Goal: Task Accomplishment & Management: Complete application form

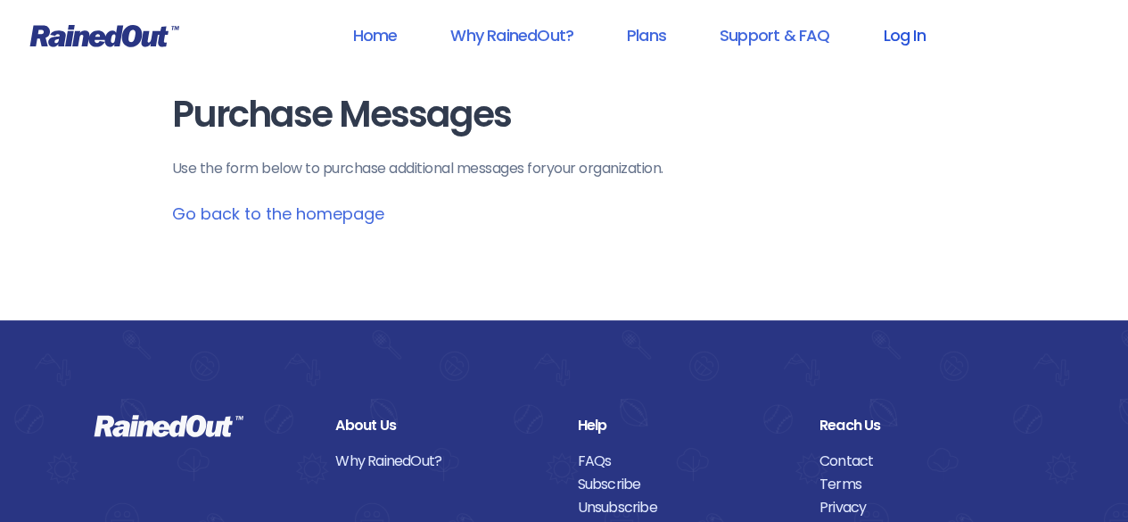
click at [908, 33] on link "Log In" at bounding box center [904, 35] width 88 height 40
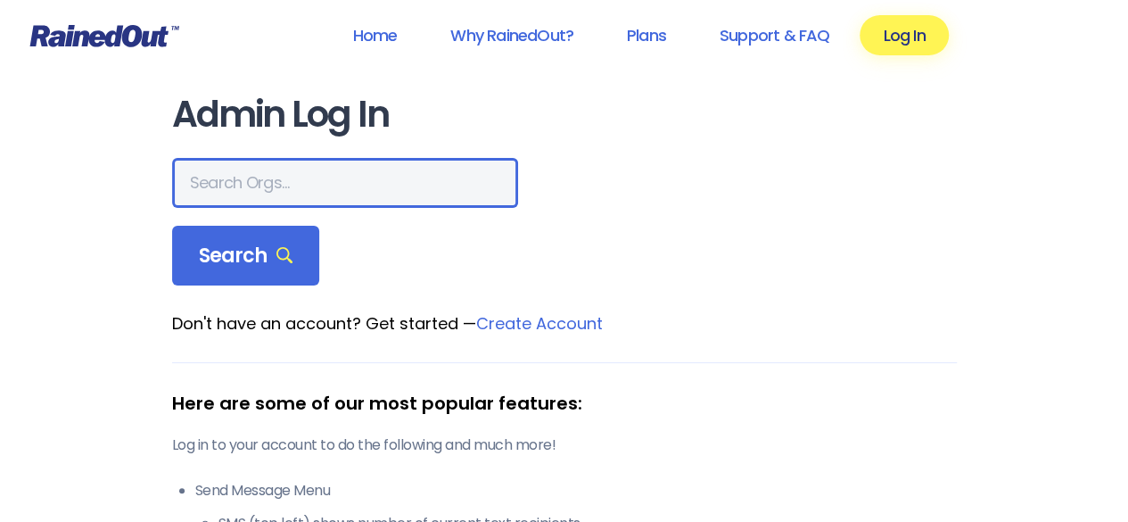
click at [266, 177] on input "text" at bounding box center [345, 183] width 346 height 50
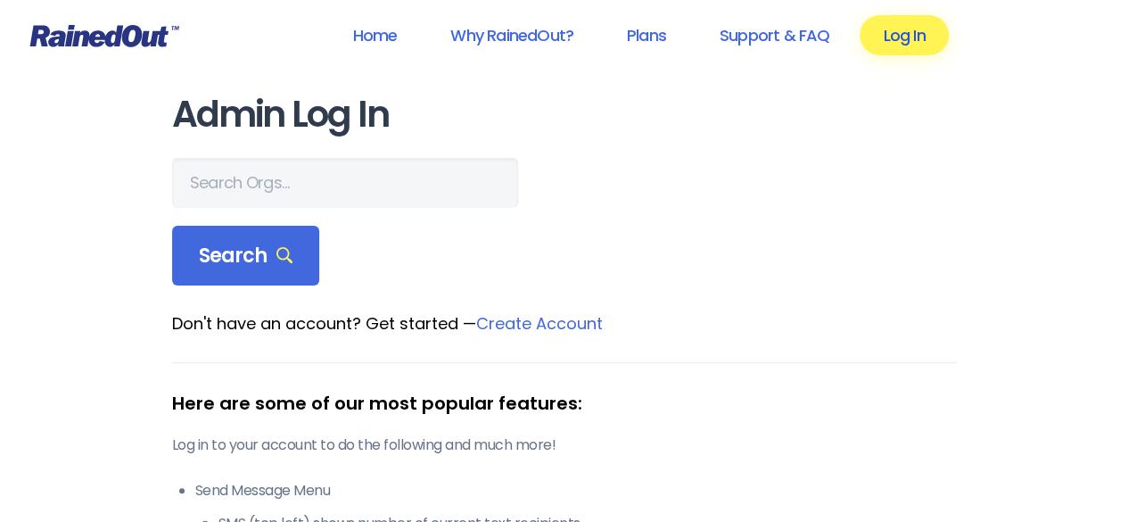
click at [911, 38] on link "Log In" at bounding box center [904, 35] width 88 height 40
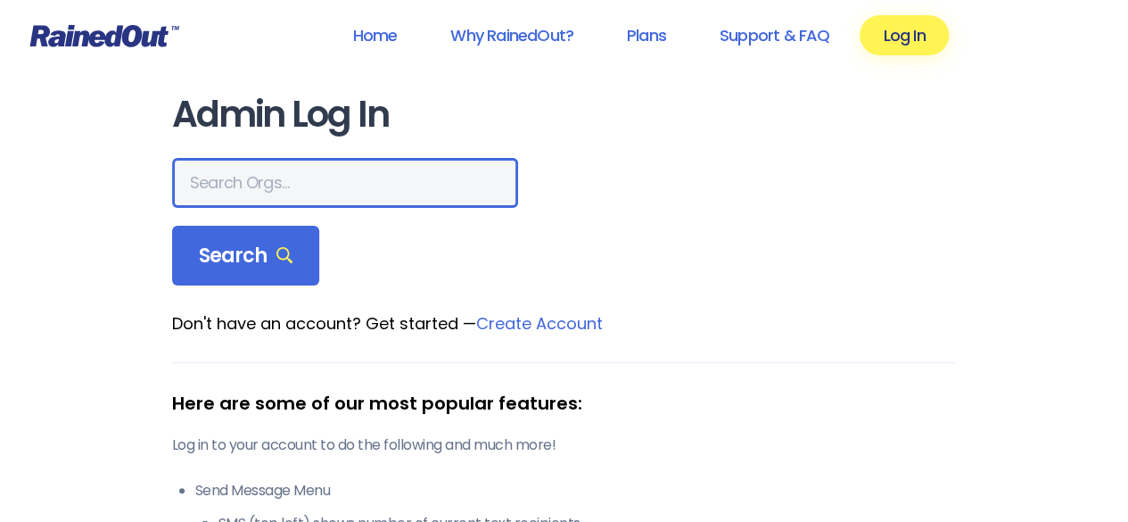
click at [202, 177] on input "text" at bounding box center [345, 183] width 346 height 50
type input "seagrant"
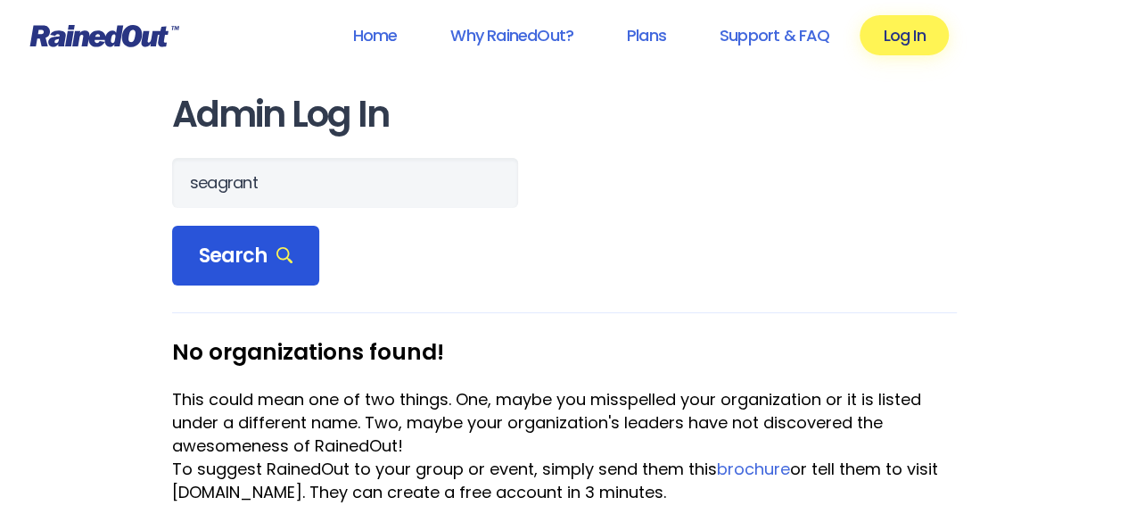
click at [202, 258] on span "Search" at bounding box center [246, 255] width 95 height 25
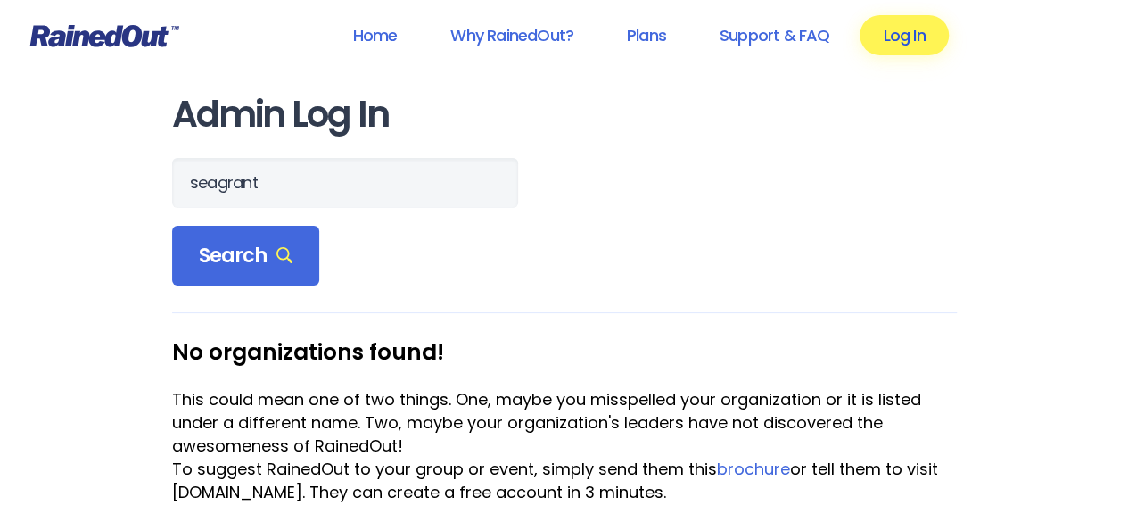
click at [894, 44] on link "Log In" at bounding box center [904, 35] width 88 height 40
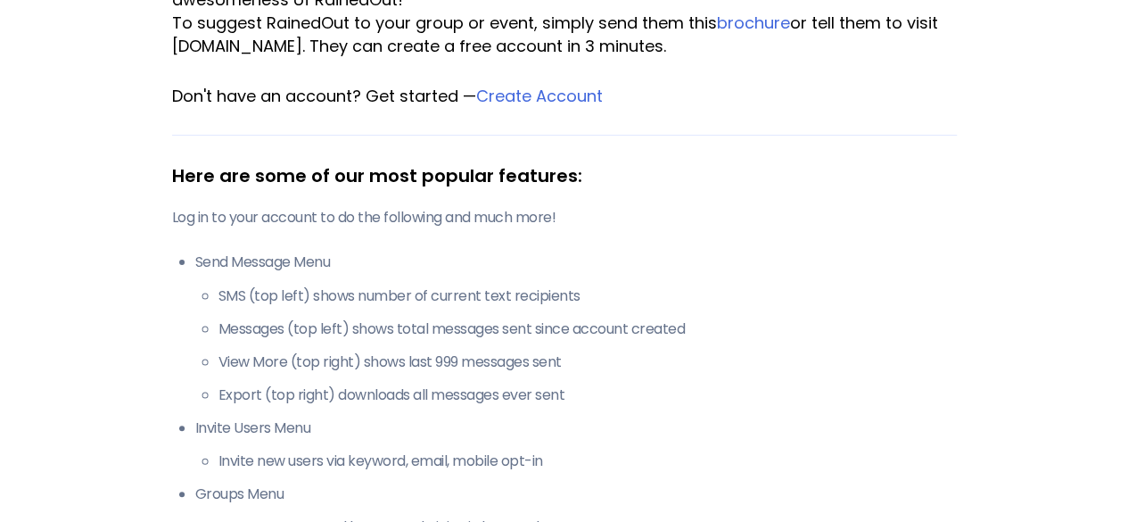
scroll to position [892, 0]
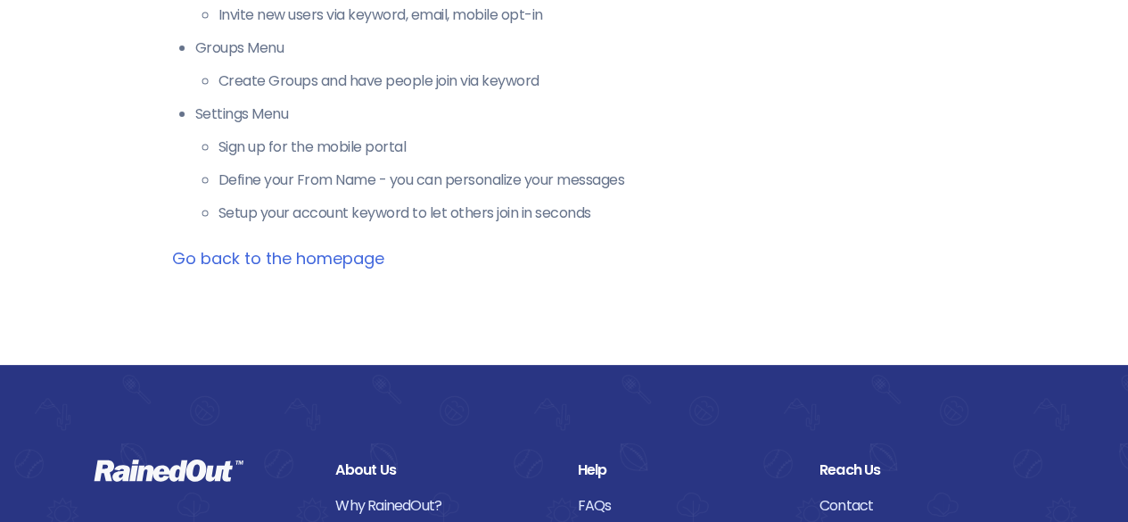
click at [346, 254] on link "Go back to the homepage" at bounding box center [278, 258] width 212 height 22
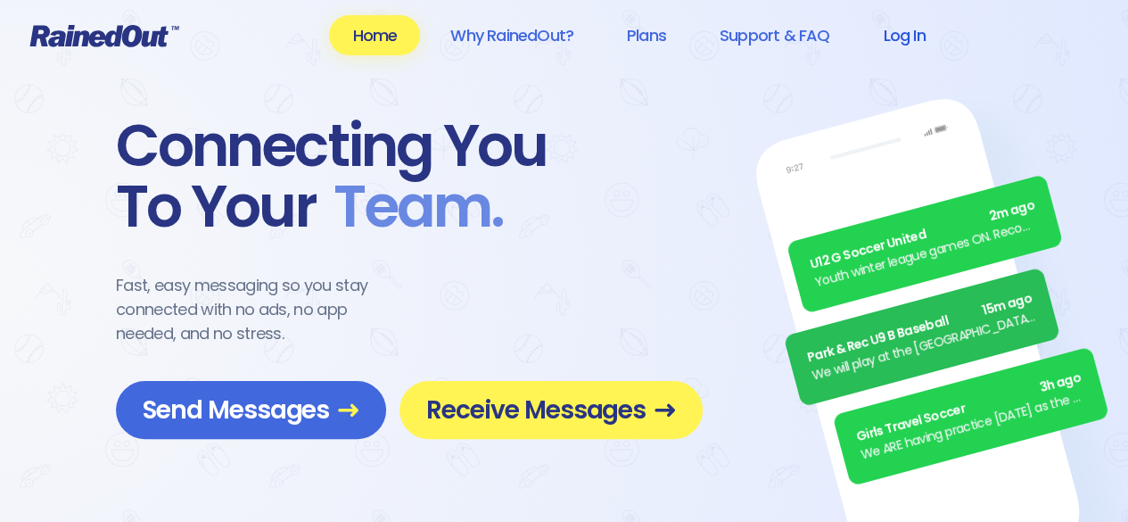
click at [913, 37] on link "Log In" at bounding box center [904, 35] width 88 height 40
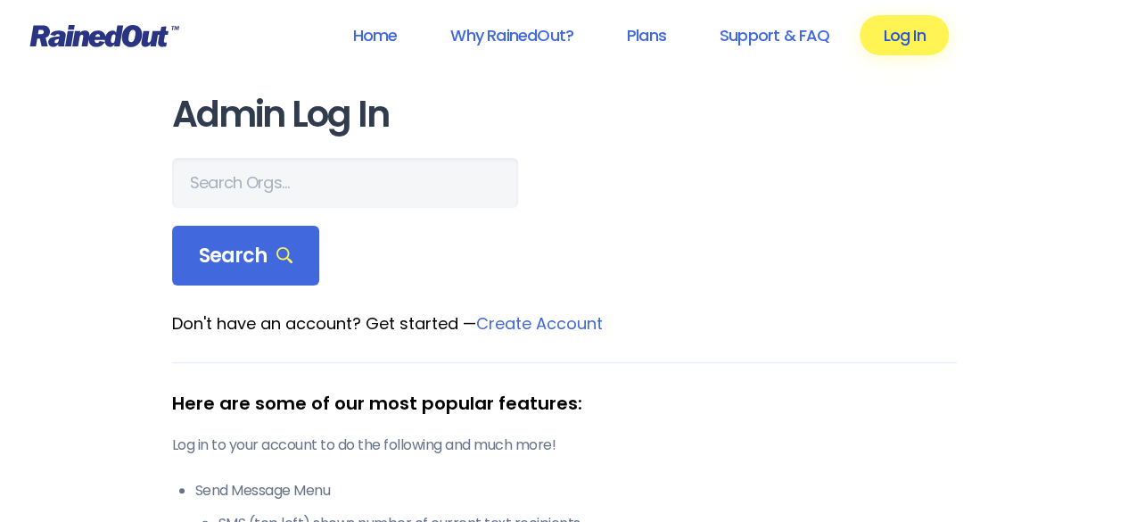
click at [903, 19] on link "Log In" at bounding box center [904, 35] width 88 height 40
click at [906, 37] on link "Log In" at bounding box center [904, 35] width 88 height 40
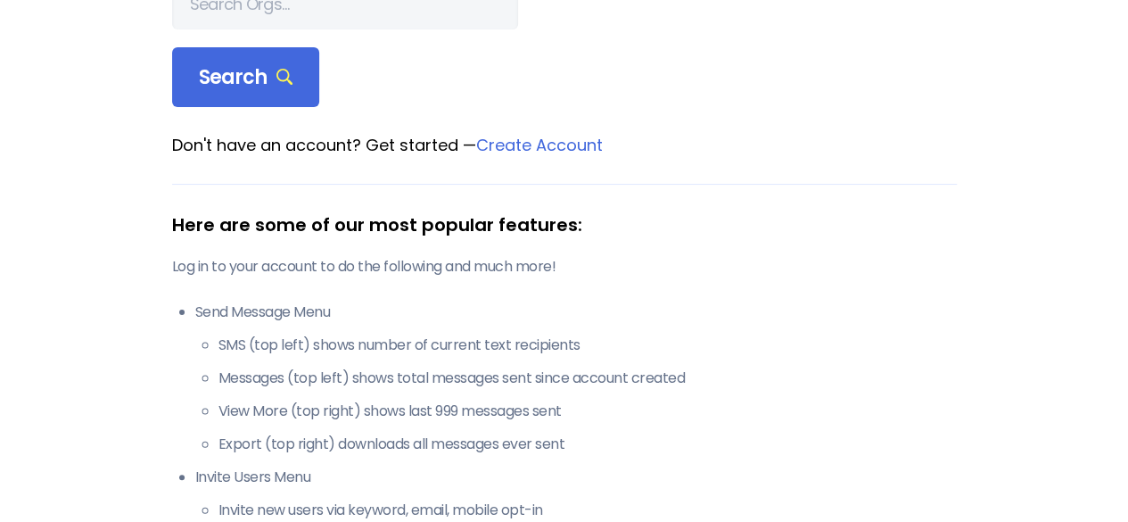
click at [539, 141] on link "Create Account" at bounding box center [539, 145] width 127 height 22
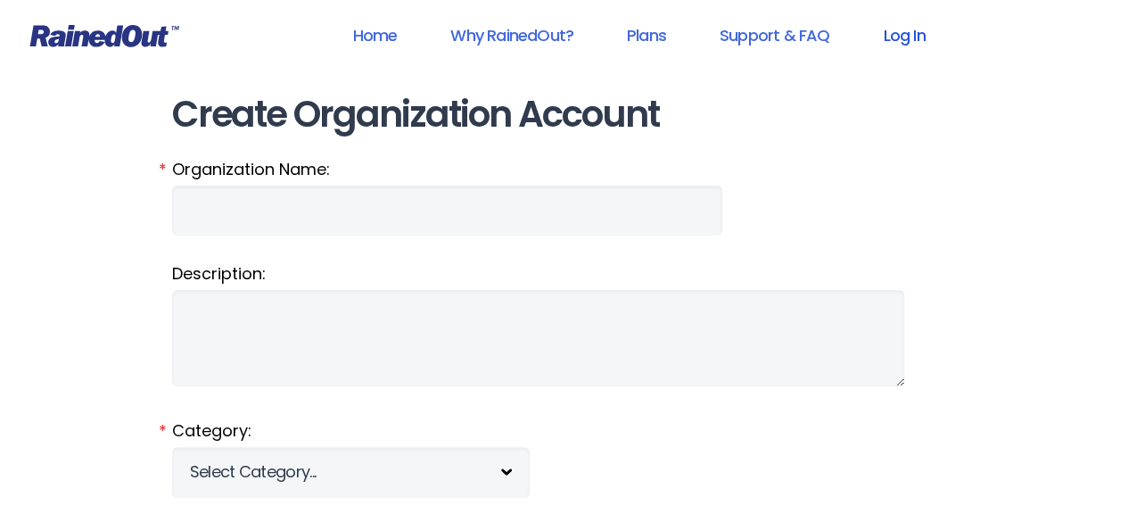
click at [905, 37] on link "Log In" at bounding box center [904, 35] width 88 height 40
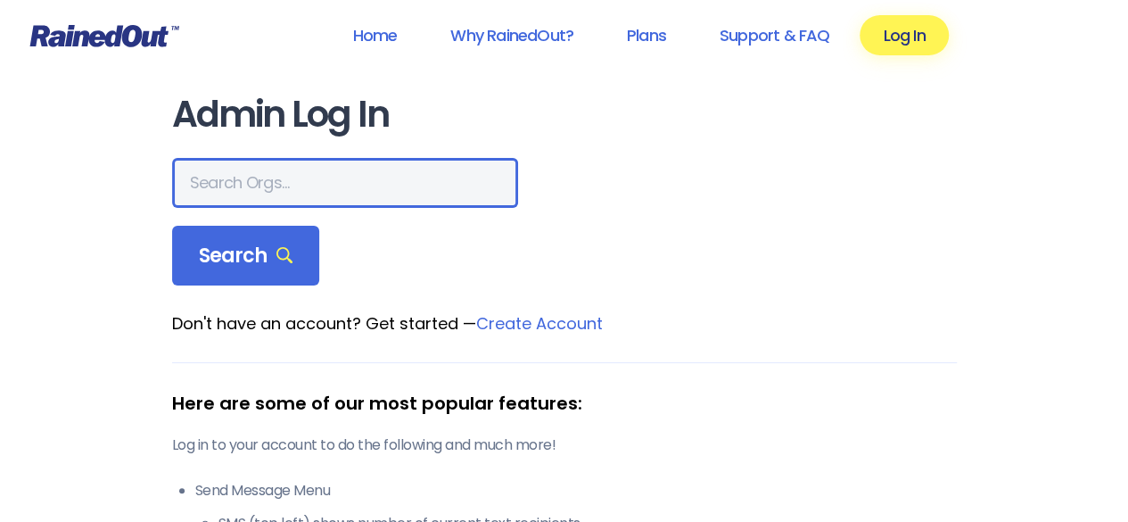
click at [215, 185] on input "text" at bounding box center [345, 183] width 346 height 50
type input "NH Sea Grant"
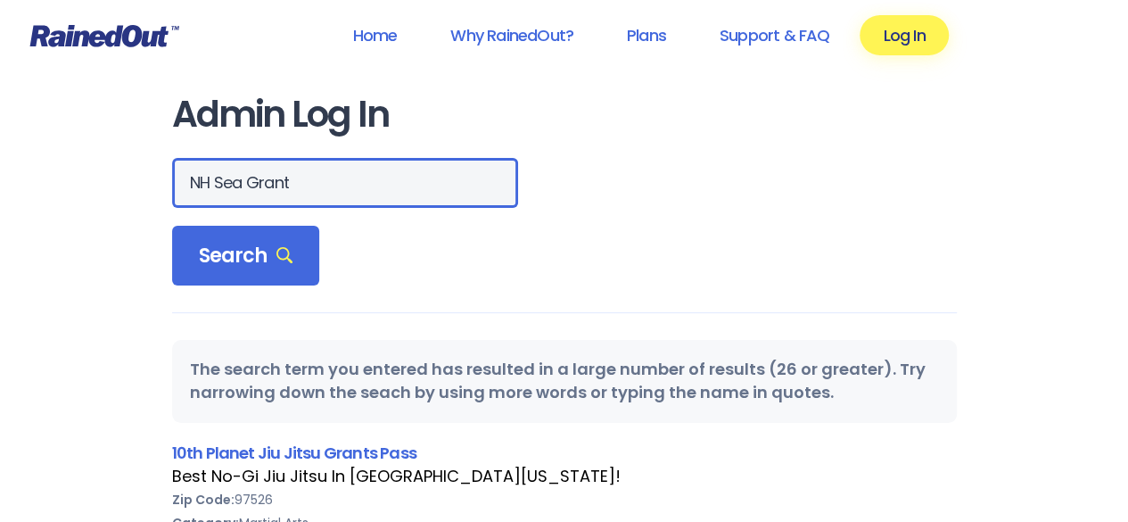
click at [304, 187] on input "NH Sea Grant" at bounding box center [345, 183] width 346 height 50
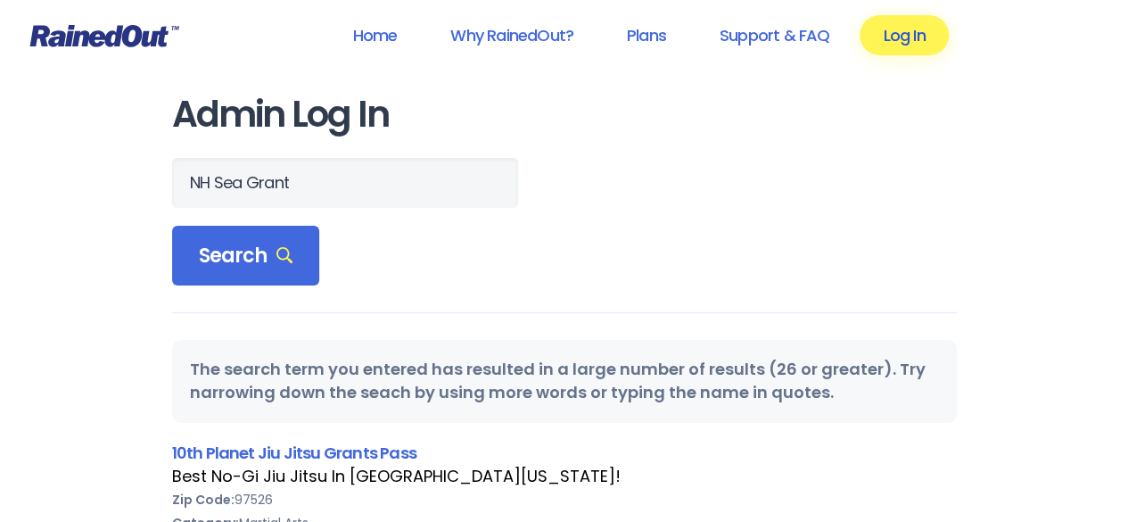
click at [931, 27] on link "Log In" at bounding box center [904, 35] width 88 height 40
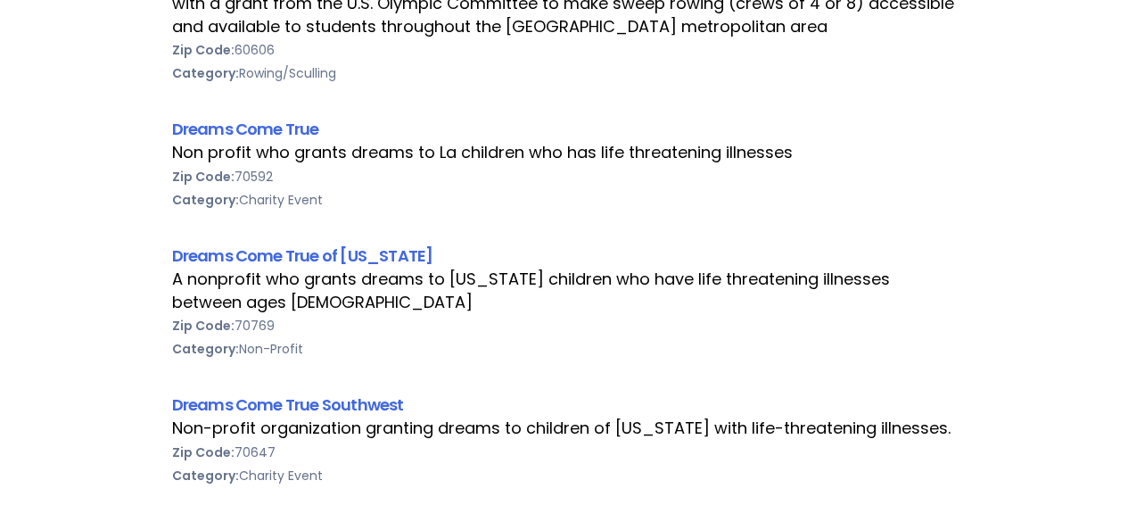
scroll to position [446, 0]
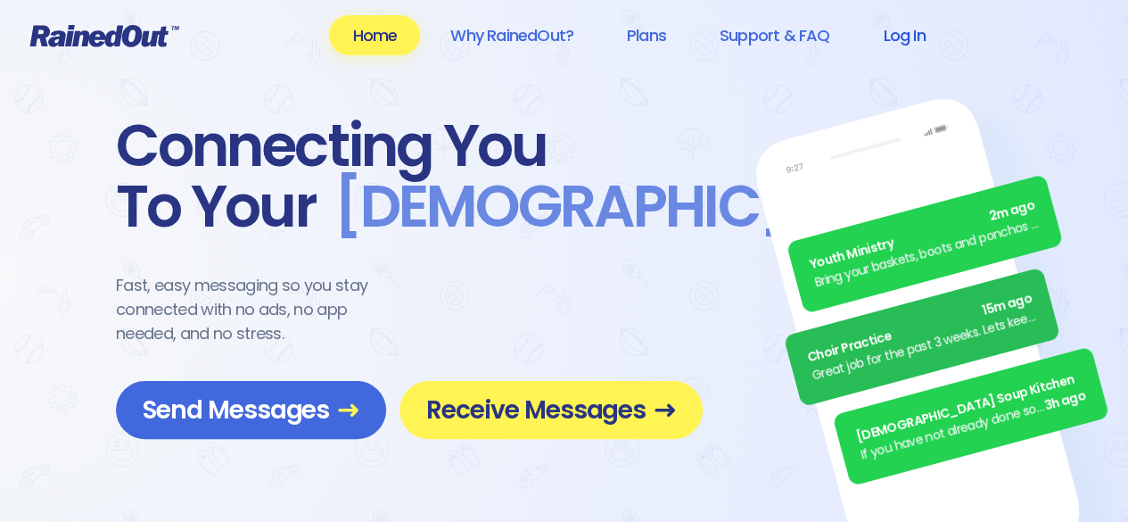
click at [910, 37] on link "Log In" at bounding box center [904, 35] width 88 height 40
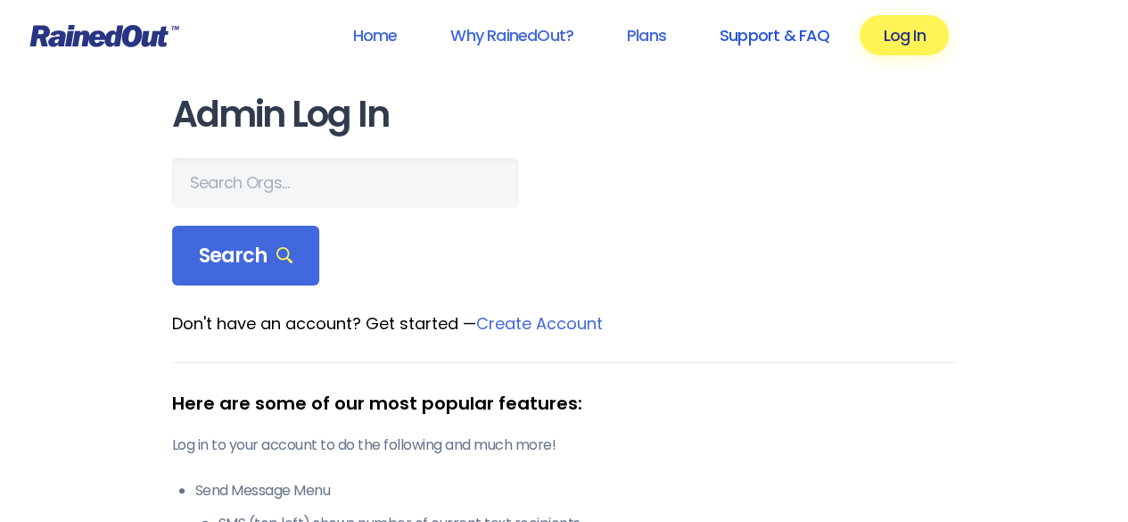
click at [818, 33] on link "Support & FAQ" at bounding box center [774, 35] width 156 height 40
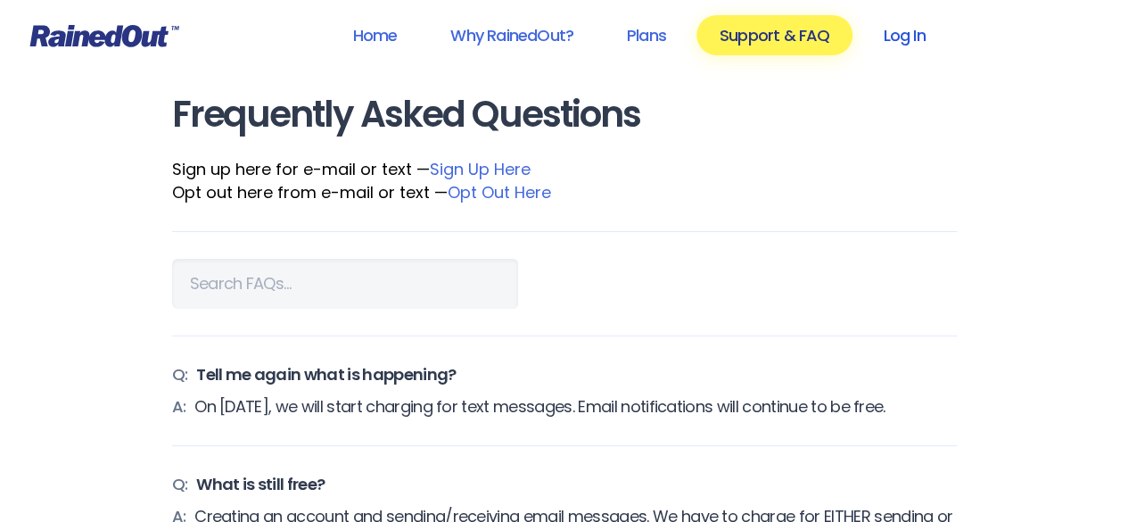
click at [902, 27] on link "Log In" at bounding box center [904, 35] width 88 height 40
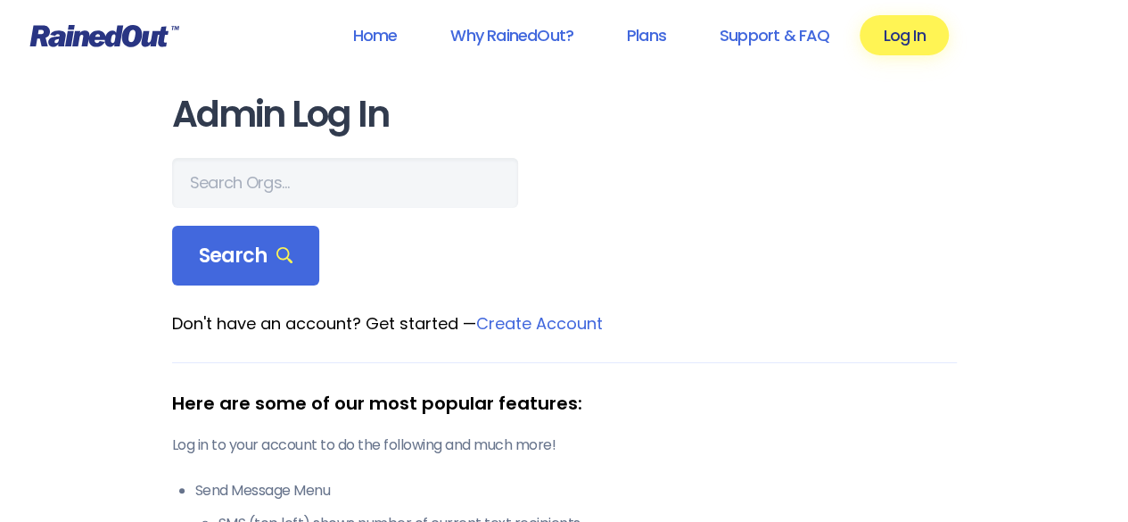
click at [535, 322] on link "Create Account" at bounding box center [539, 323] width 127 height 22
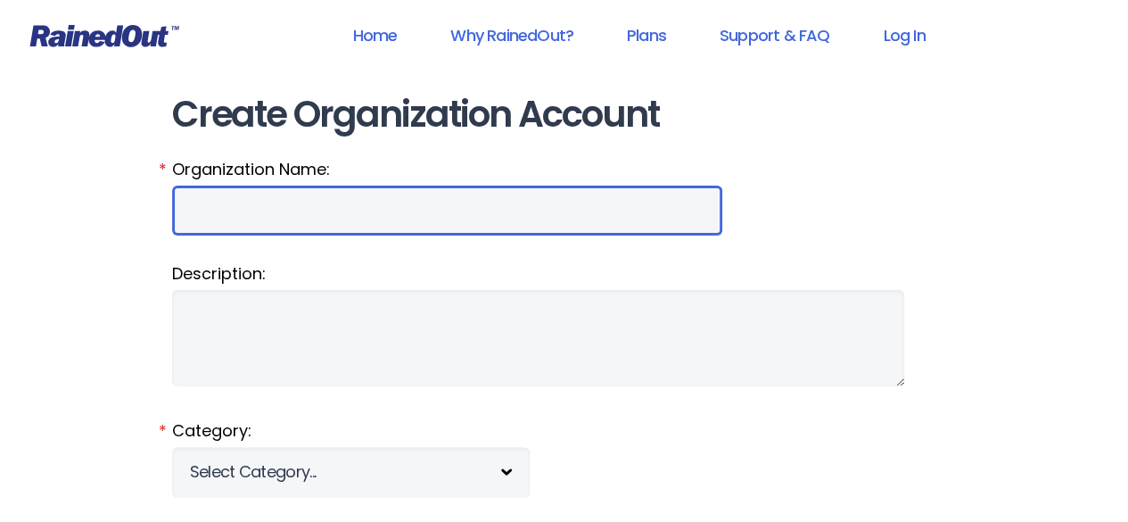
click at [228, 210] on input "Organization Name:" at bounding box center [447, 210] width 550 height 50
type input "z"
type input "U"
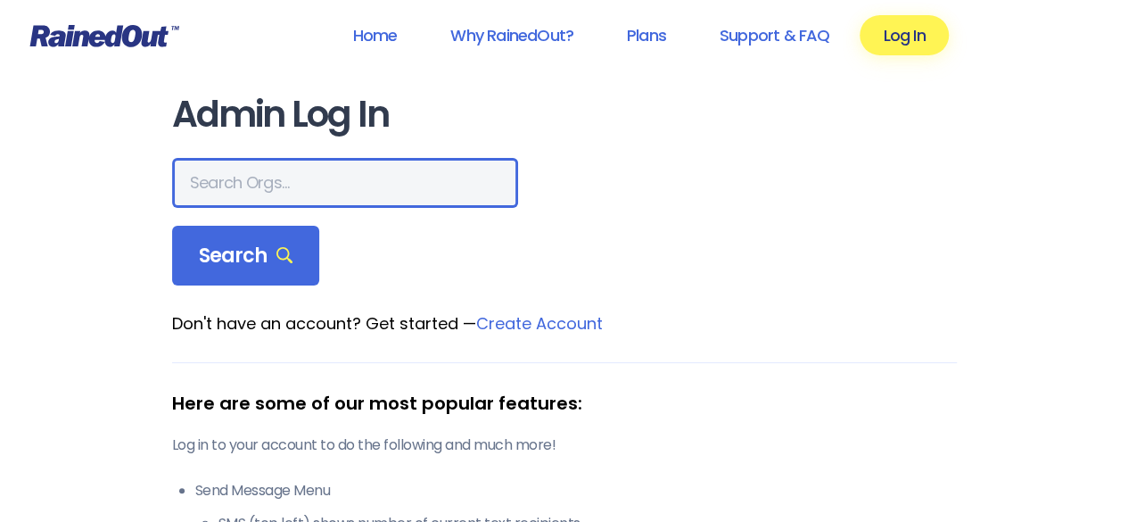
click at [216, 186] on input "text" at bounding box center [345, 183] width 346 height 50
type input "UNH Marine Docents"
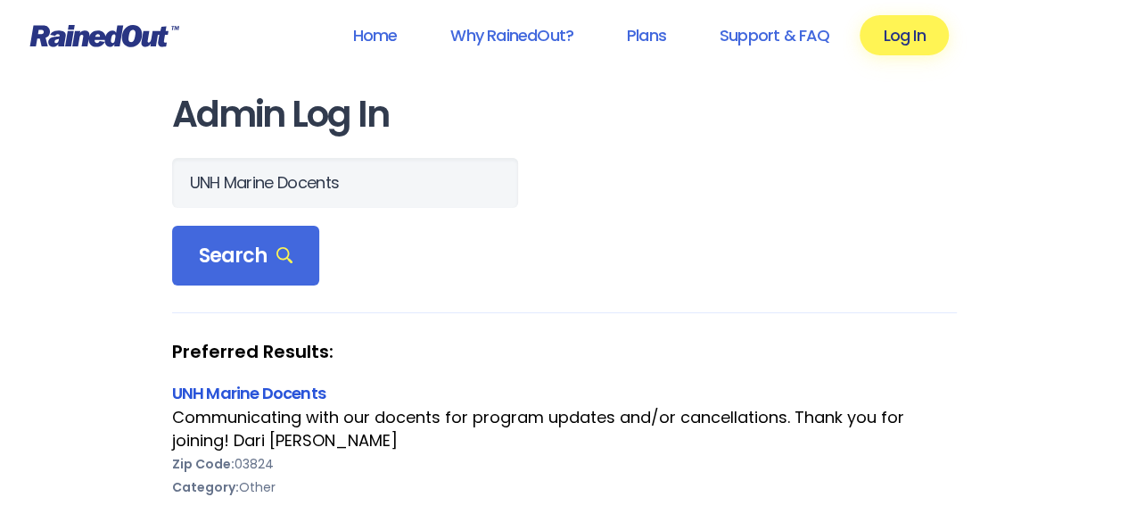
click at [271, 391] on link "UNH Marine Docents" at bounding box center [248, 393] width 153 height 22
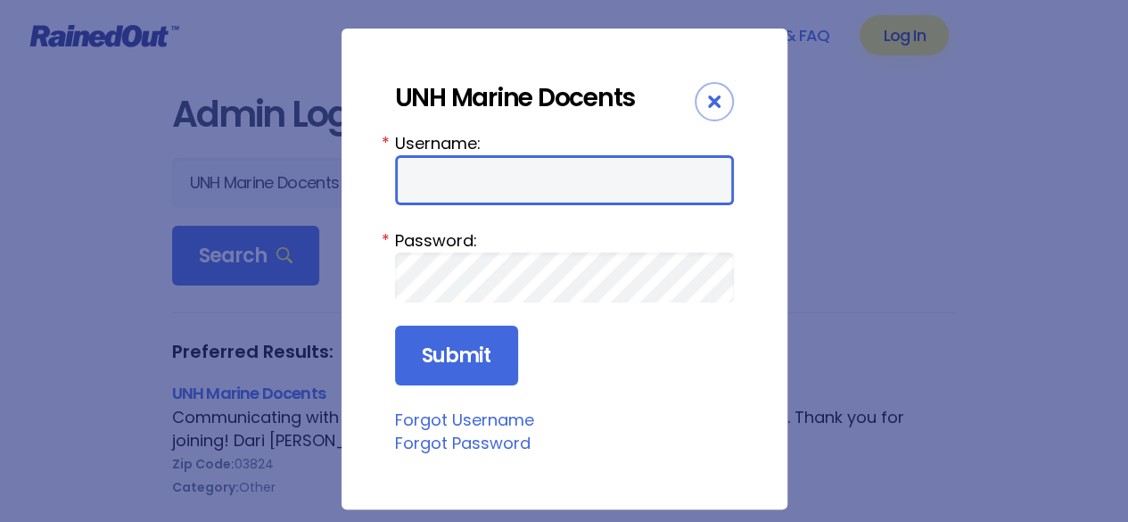
click at [417, 192] on input "Username:" at bounding box center [564, 180] width 339 height 50
type input "seagrant"
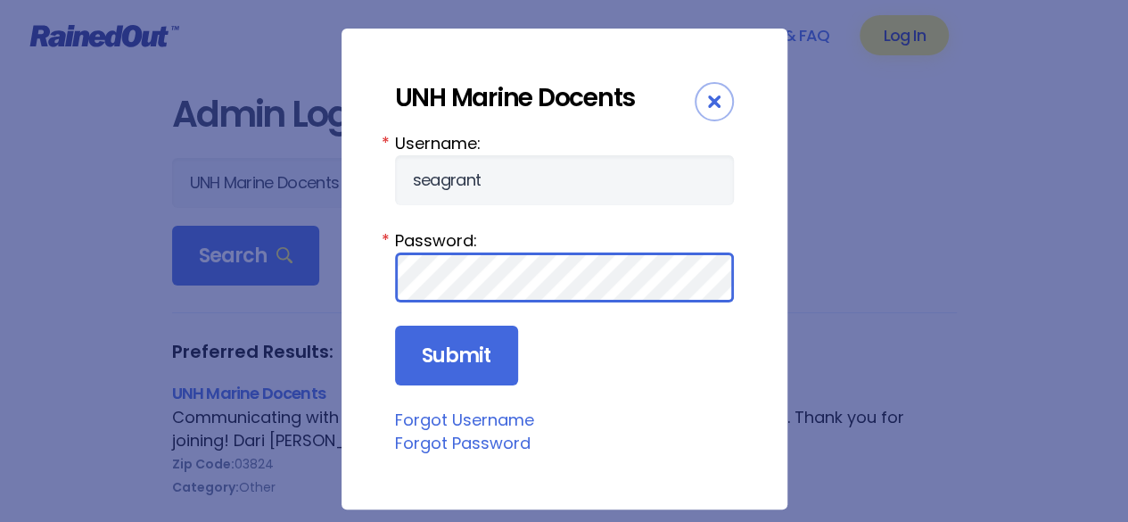
click at [395, 325] on input "Submit" at bounding box center [456, 355] width 123 height 61
